Goal: Navigation & Orientation: Find specific page/section

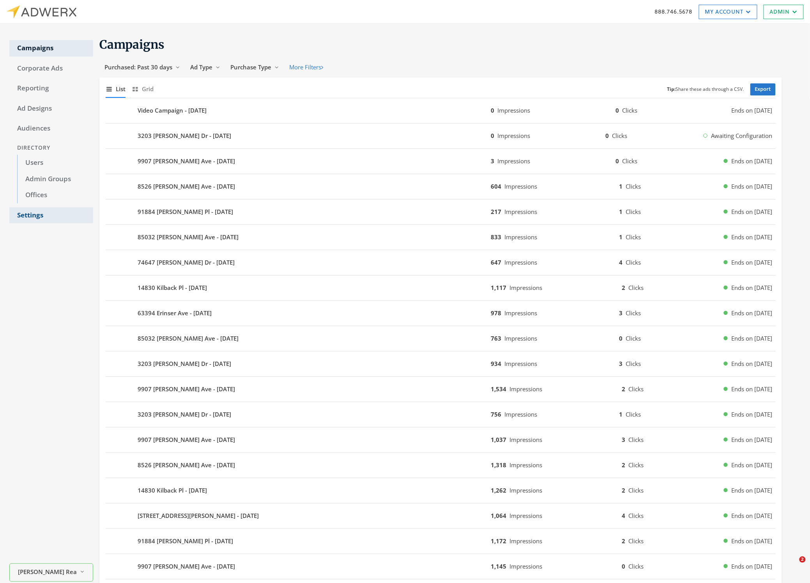
click at [36, 216] on link "Settings" at bounding box center [51, 215] width 84 height 16
select select "moxiworks"
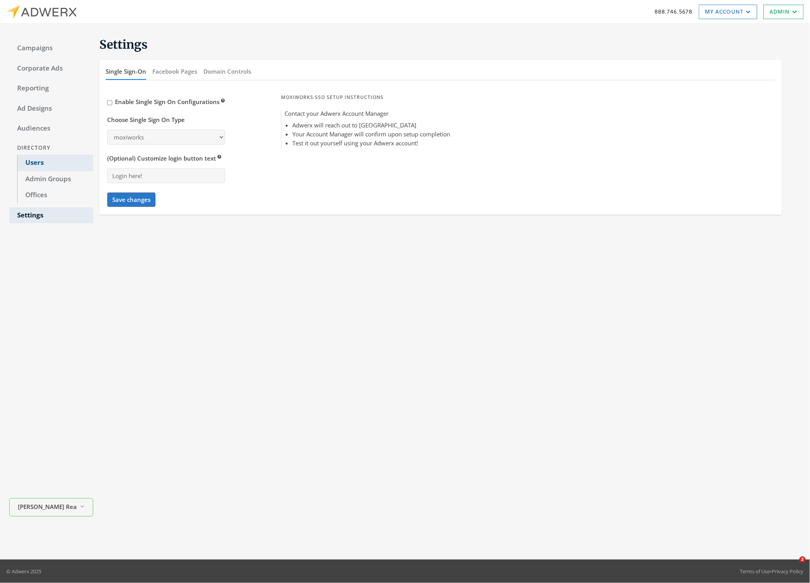
click at [44, 162] on link "Users" at bounding box center [55, 163] width 76 height 16
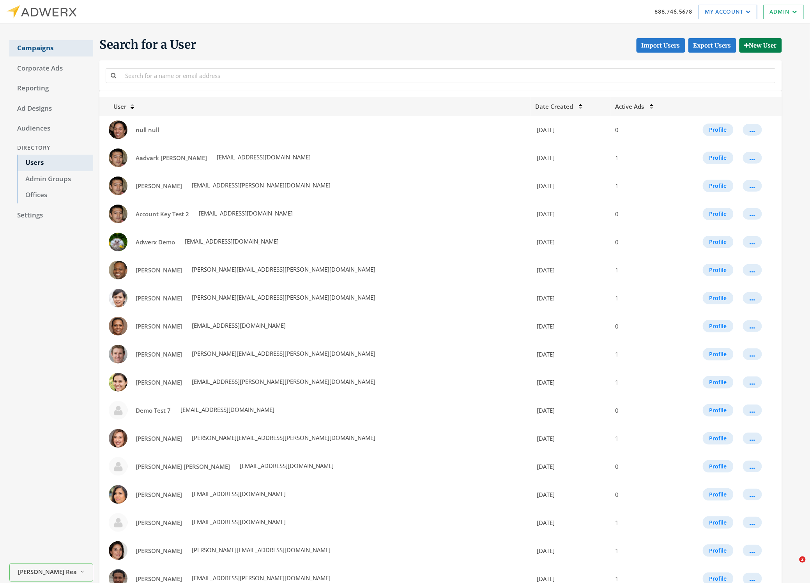
click at [41, 46] on link "Campaigns" at bounding box center [51, 48] width 84 height 16
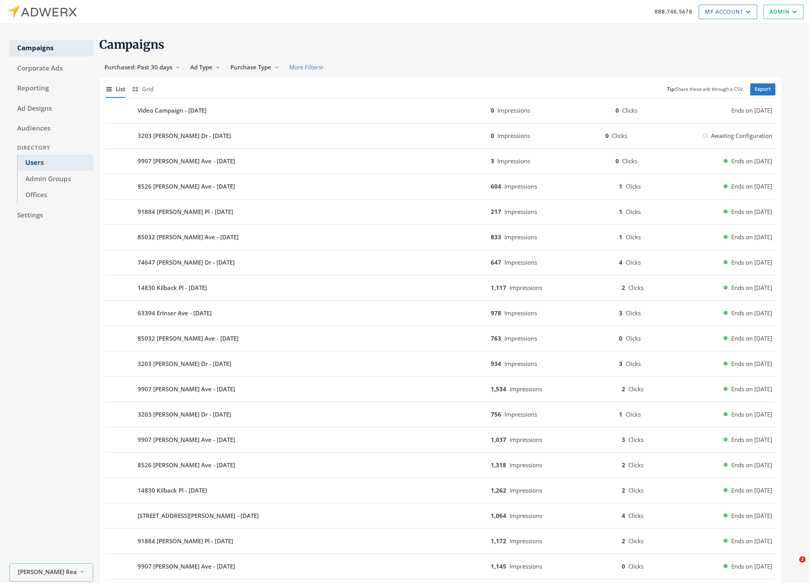
click at [41, 163] on link "Users" at bounding box center [55, 163] width 76 height 16
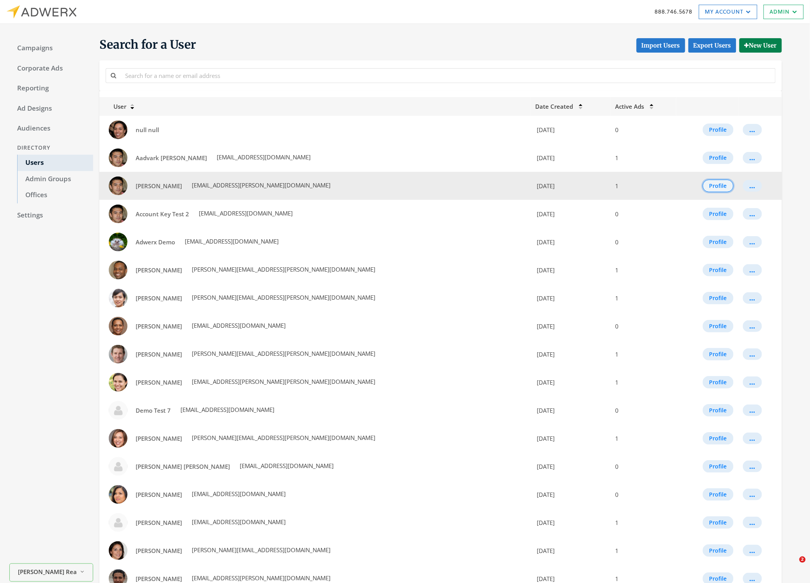
click at [714, 188] on button "Profile" at bounding box center [718, 186] width 31 height 12
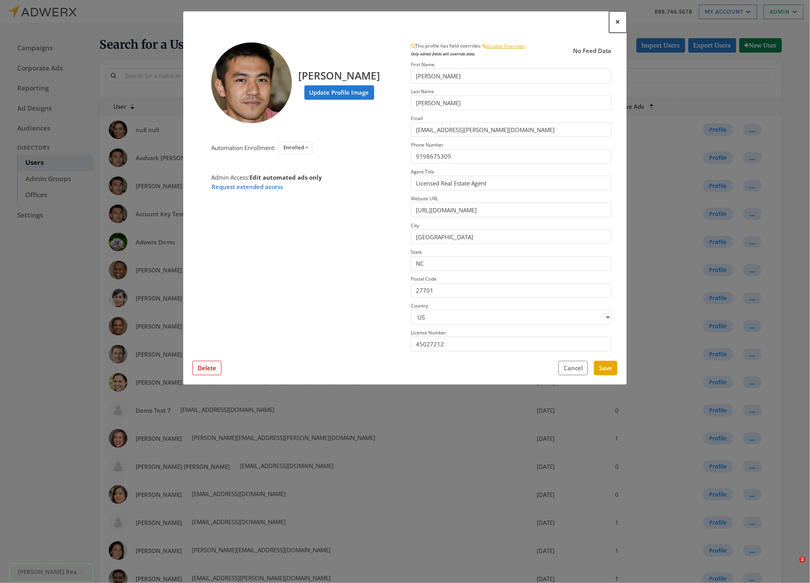
click at [619, 22] on span "×" at bounding box center [618, 22] width 5 height 12
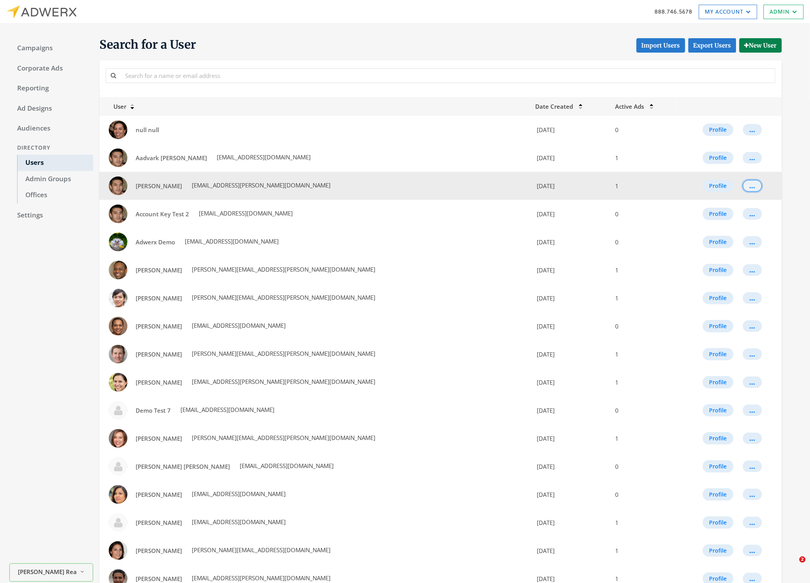
click at [756, 189] on button "..." at bounding box center [752, 186] width 19 height 12
click at [713, 187] on button "Profile" at bounding box center [718, 186] width 31 height 12
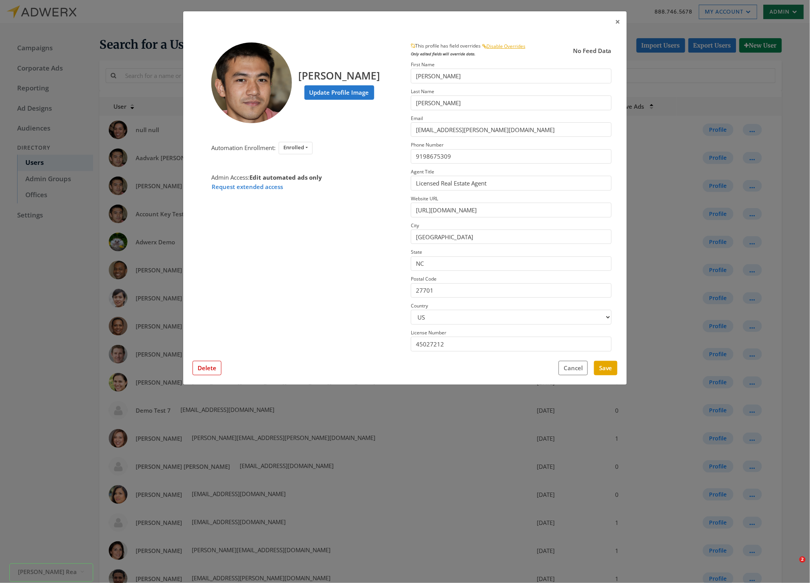
drag, startPoint x: 745, startPoint y: 13, endPoint x: 788, endPoint y: 12, distance: 42.9
click at [752, 13] on div "× [PERSON_NAME] Update Profile Image Automation Enrollment: Enrolled Enrolled N…" at bounding box center [405, 291] width 810 height 583
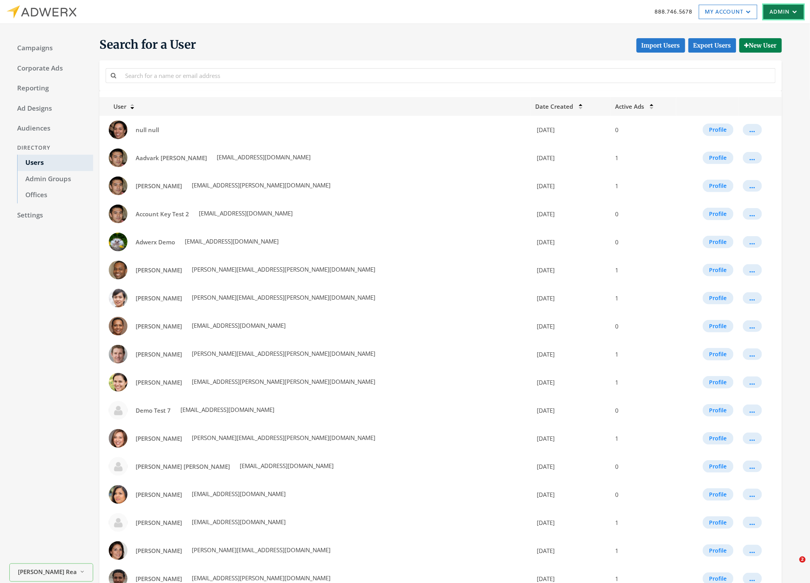
click at [788, 12] on link "Admin" at bounding box center [784, 12] width 40 height 14
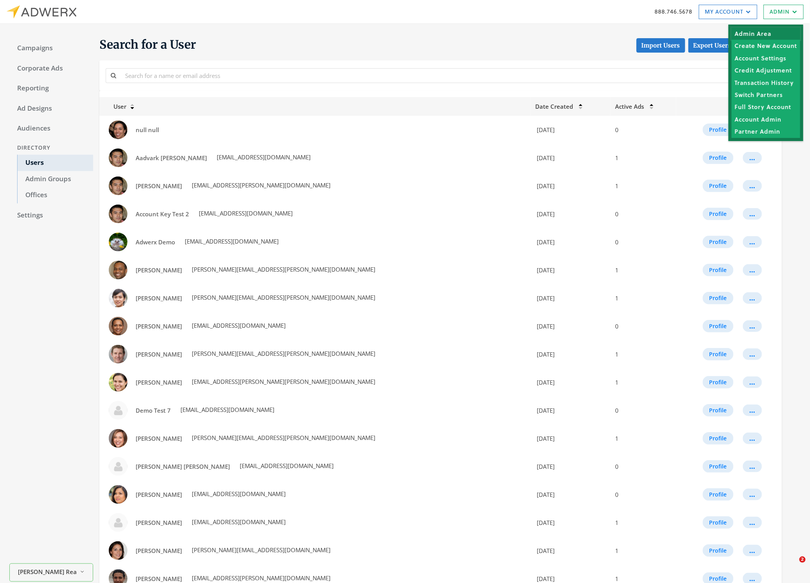
click at [745, 30] on link "Admin Area" at bounding box center [766, 34] width 69 height 12
